Goal: Task Accomplishment & Management: Use online tool/utility

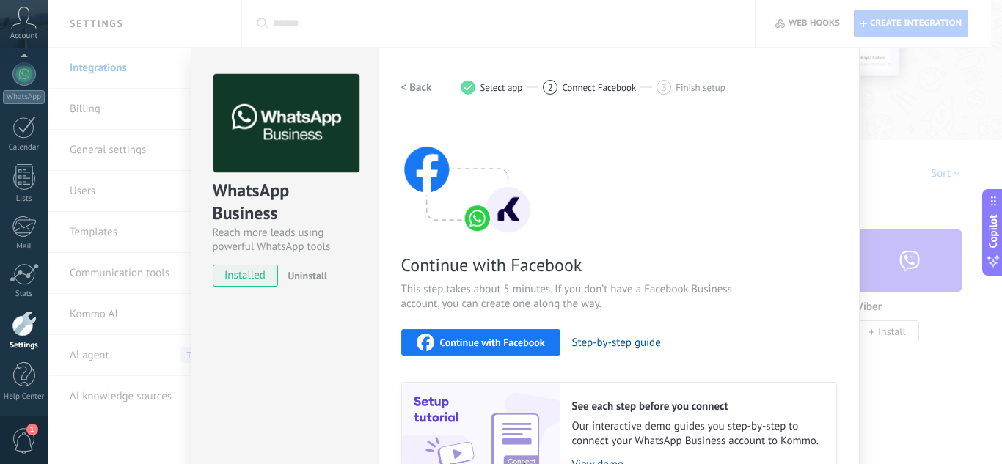
click at [906, 145] on div "WhatsApp Business Reach more leads using powerful WhatsApp tools installed Unin…" at bounding box center [525, 232] width 954 height 464
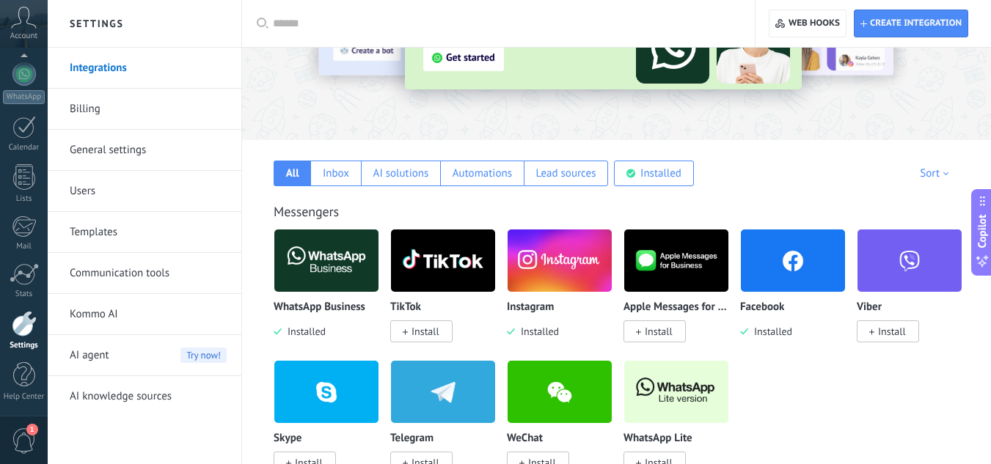
click at [791, 255] on img at bounding box center [793, 260] width 104 height 71
click at [329, 276] on img at bounding box center [326, 260] width 104 height 71
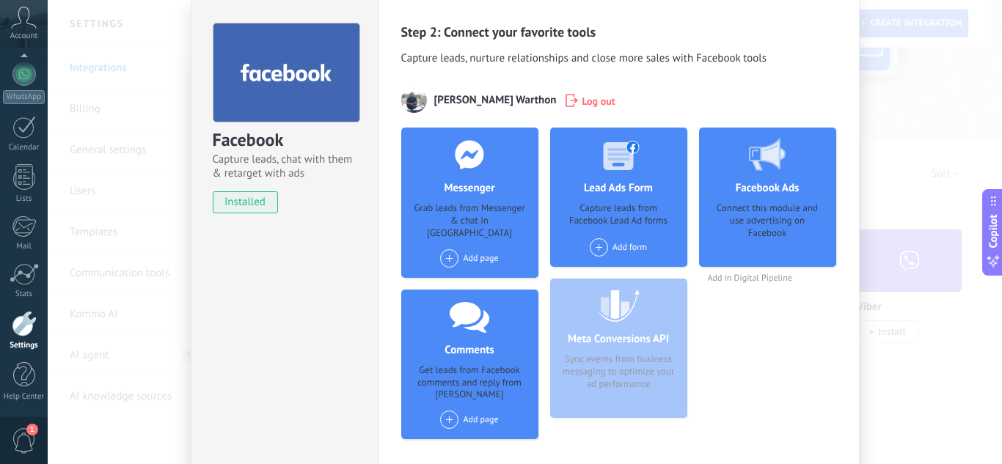
scroll to position [73, 0]
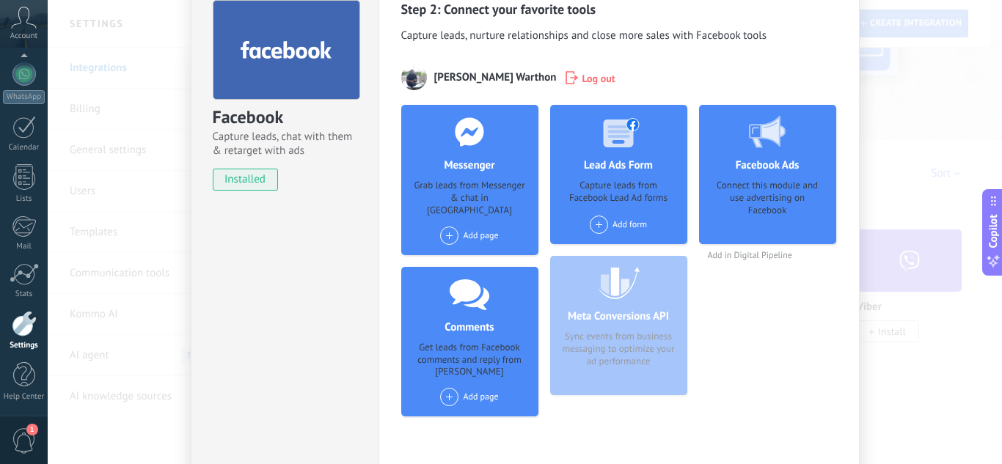
click at [906, 235] on div "Facebook Capture leads, chat with them & retarget with ads installed Uninstall …" at bounding box center [525, 232] width 954 height 464
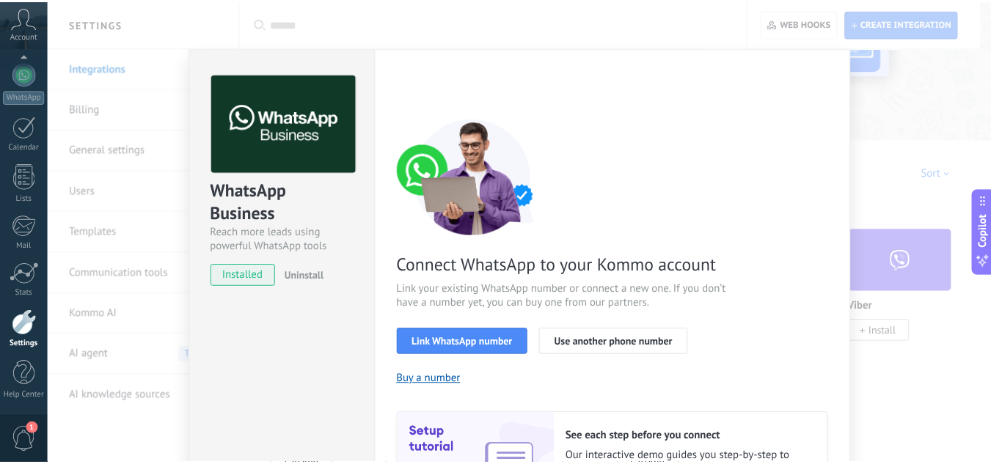
scroll to position [0, 0]
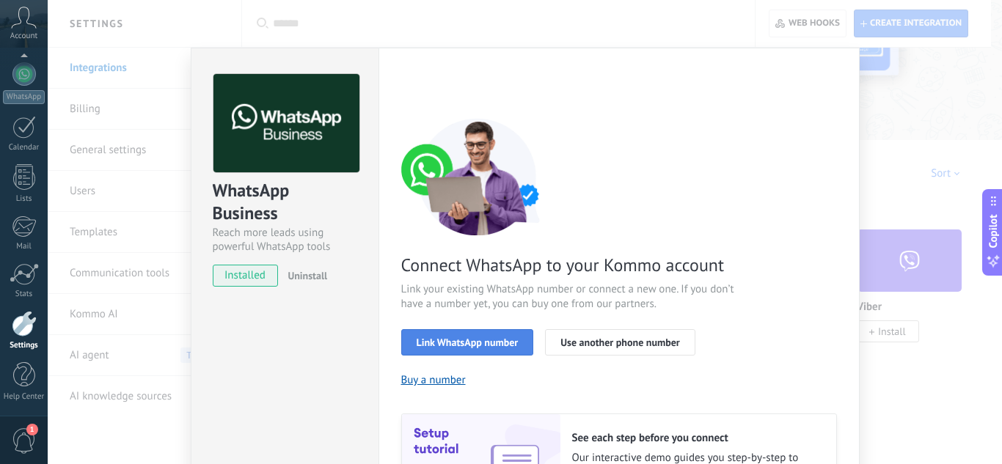
click at [499, 348] on span "Link WhatsApp number" at bounding box center [467, 342] width 102 height 10
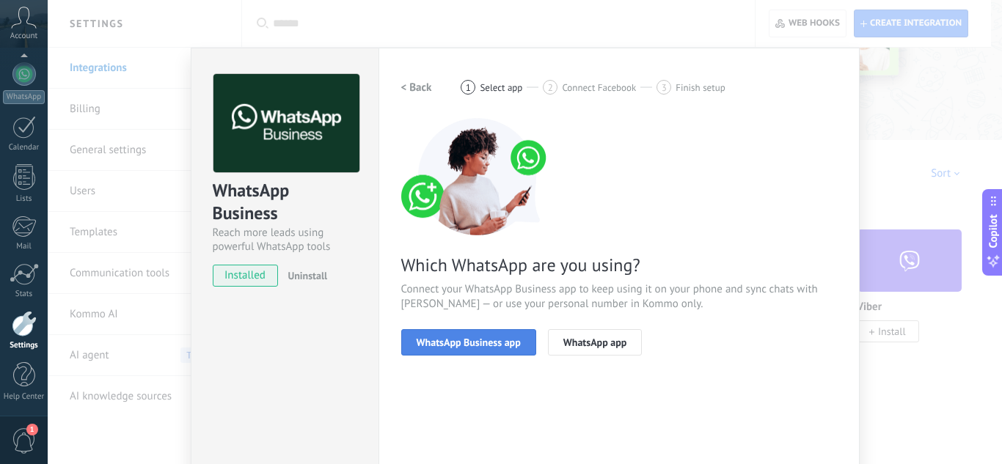
click at [489, 345] on span "WhatsApp Business app" at bounding box center [468, 342] width 104 height 10
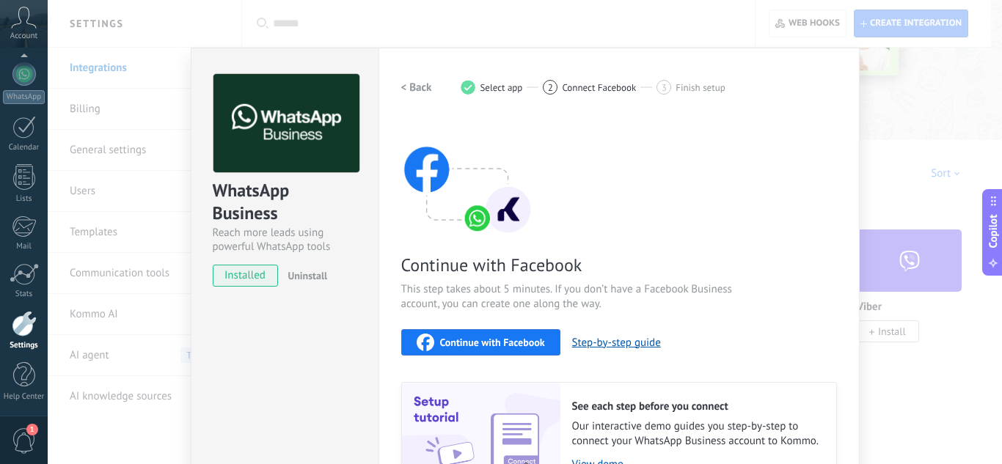
click at [515, 346] on span "Continue with Facebook" at bounding box center [492, 342] width 105 height 10
click at [798, 200] on div "Continue with Facebook This step takes about 5 minutes. If you don’t have a Fac…" at bounding box center [619, 303] width 436 height 371
click at [975, 208] on div "WhatsApp Business Reach more leads using powerful WhatsApp tools installed Unin…" at bounding box center [525, 232] width 954 height 464
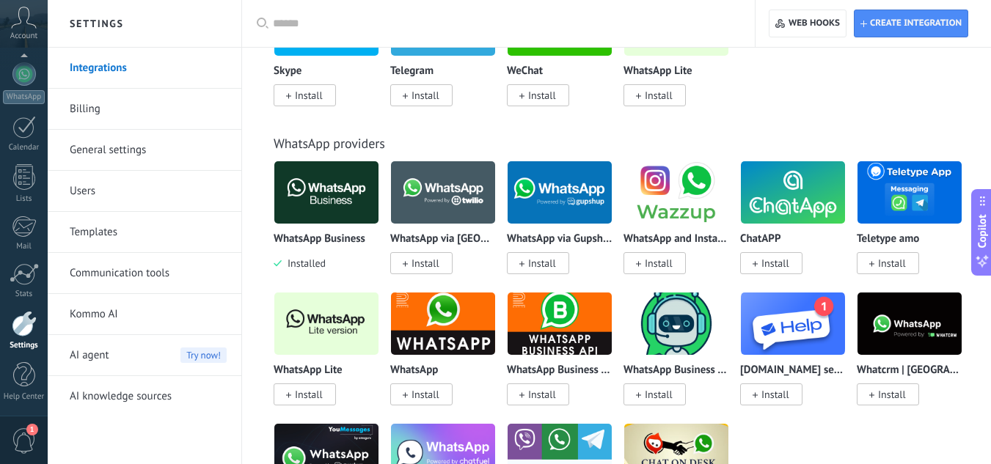
scroll to position [807, 0]
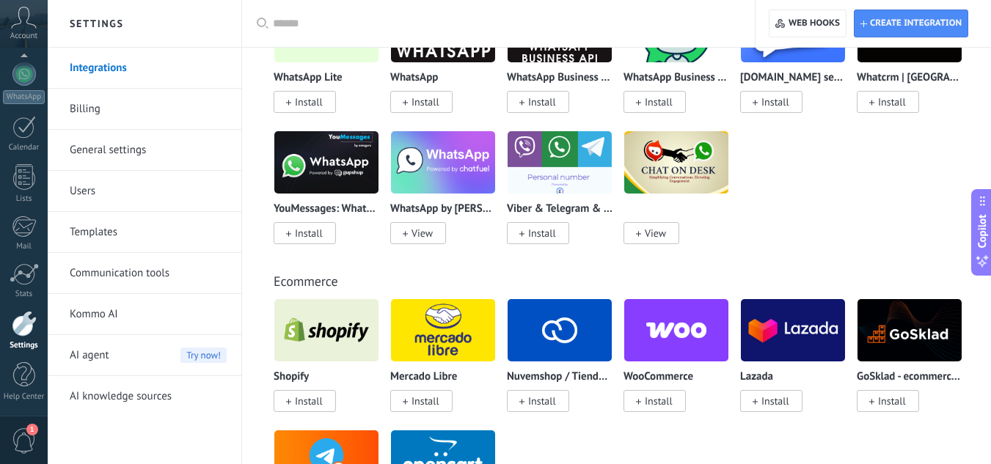
click at [870, 180] on div "WhatsApp Business Installed WhatsApp via Twilio Install WhatsApp via Gupshup In…" at bounding box center [623, 65] width 701 height 394
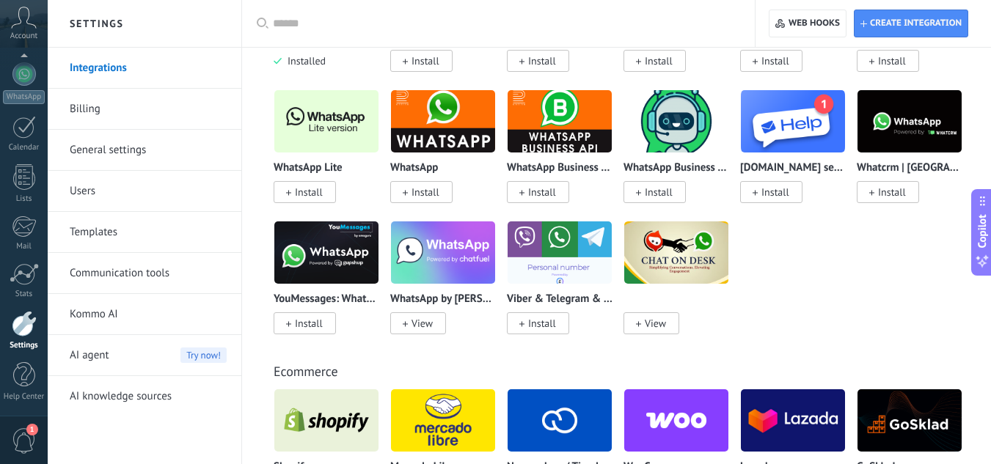
scroll to position [733, 0]
